Goal: Task Accomplishment & Management: Use online tool/utility

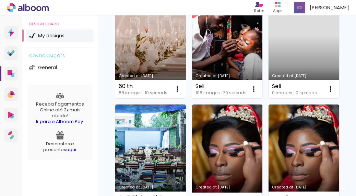
scroll to position [575, 0]
